Goal: Book appointment/travel/reservation

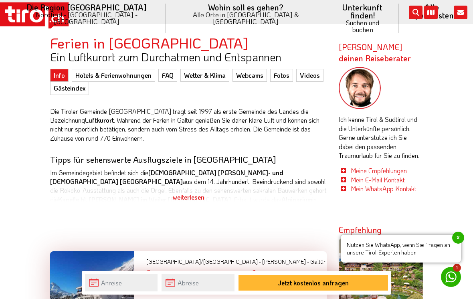
scroll to position [30, 0]
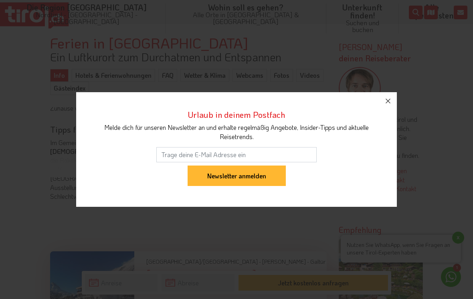
click at [389, 99] on icon "button" at bounding box center [387, 101] width 5 height 5
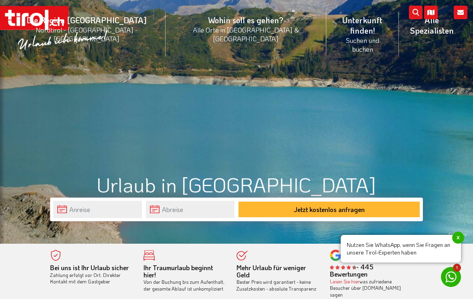
scroll to position [0, 0]
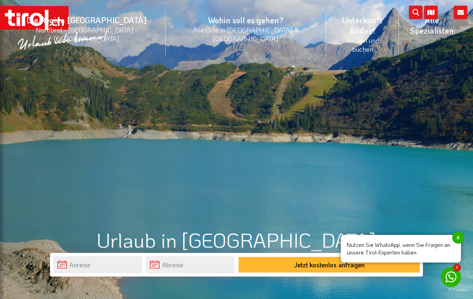
click at [326, 21] on li "Unterkunft finden! Suchen und buchen Alle Spezialisten 3 Sterne Hotels 4 Sterne…" at bounding box center [362, 34] width 72 height 56
click at [327, 82] on link "3 Sterne Hotels" at bounding box center [362, 90] width 71 height 16
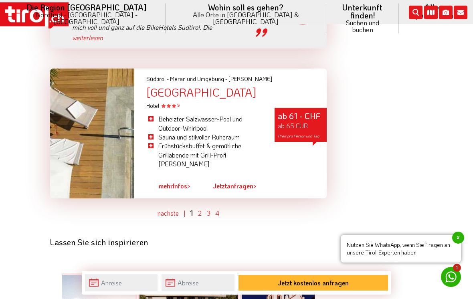
scroll to position [2302, 0]
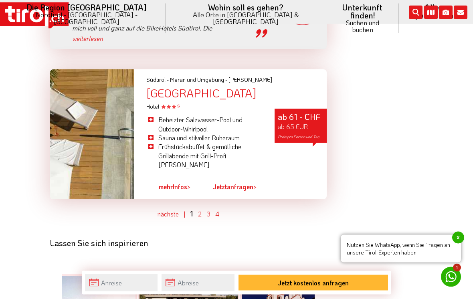
click at [199, 210] on link "2" at bounding box center [200, 214] width 4 height 8
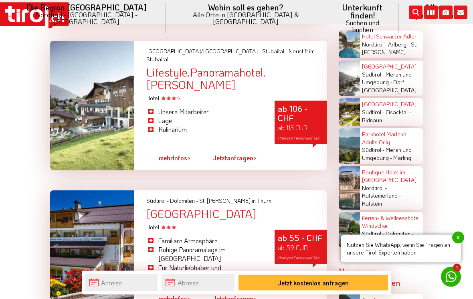
scroll to position [1413, 0]
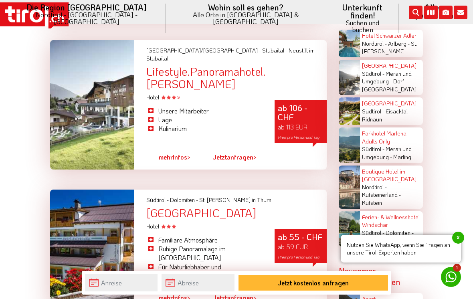
click at [460, 244] on span "x" at bounding box center [458, 238] width 12 height 12
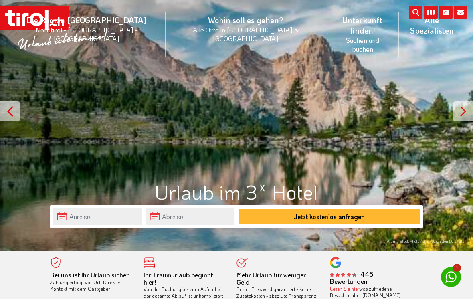
scroll to position [0, 0]
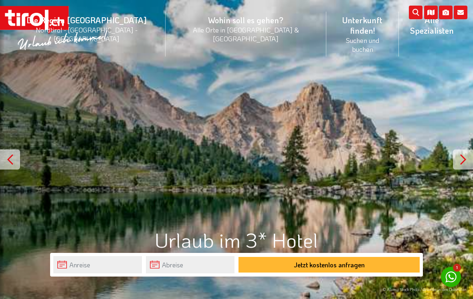
click at [463, 162] on div at bounding box center [463, 159] width 20 height 20
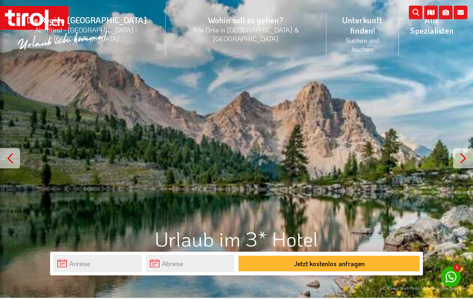
click at [194, 66] on link "Alle Orte" at bounding box center [246, 74] width 160 height 16
